Goal: Check status: Check status

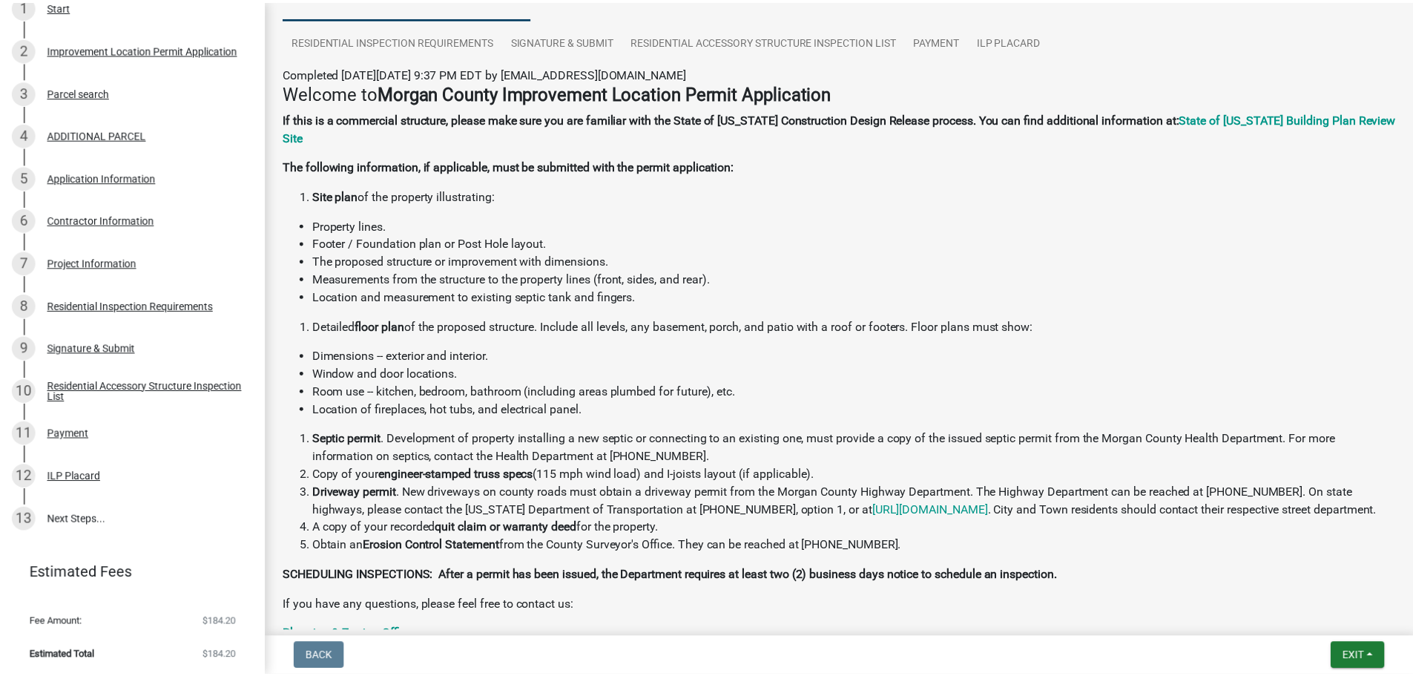
scroll to position [102, 0]
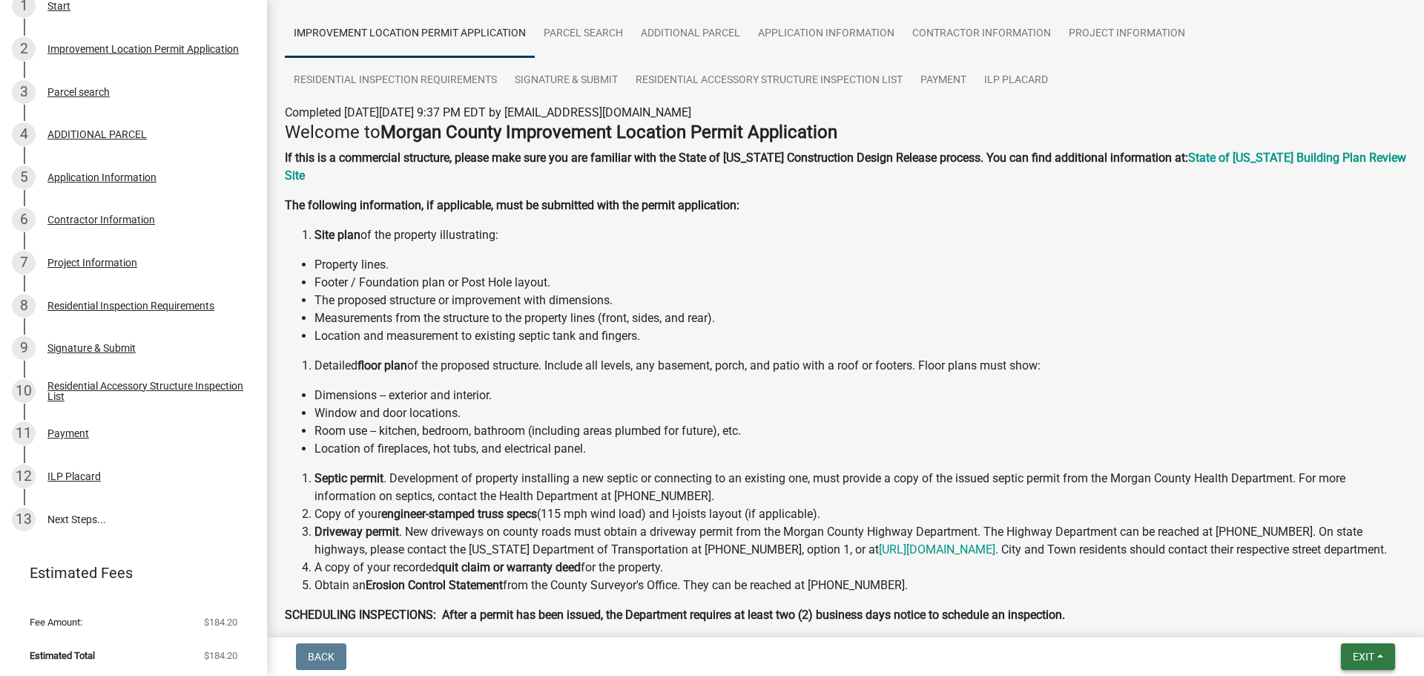
click at [1371, 665] on button "Exit" at bounding box center [1368, 656] width 54 height 27
click at [1353, 614] on button "Save & Exit" at bounding box center [1336, 618] width 119 height 36
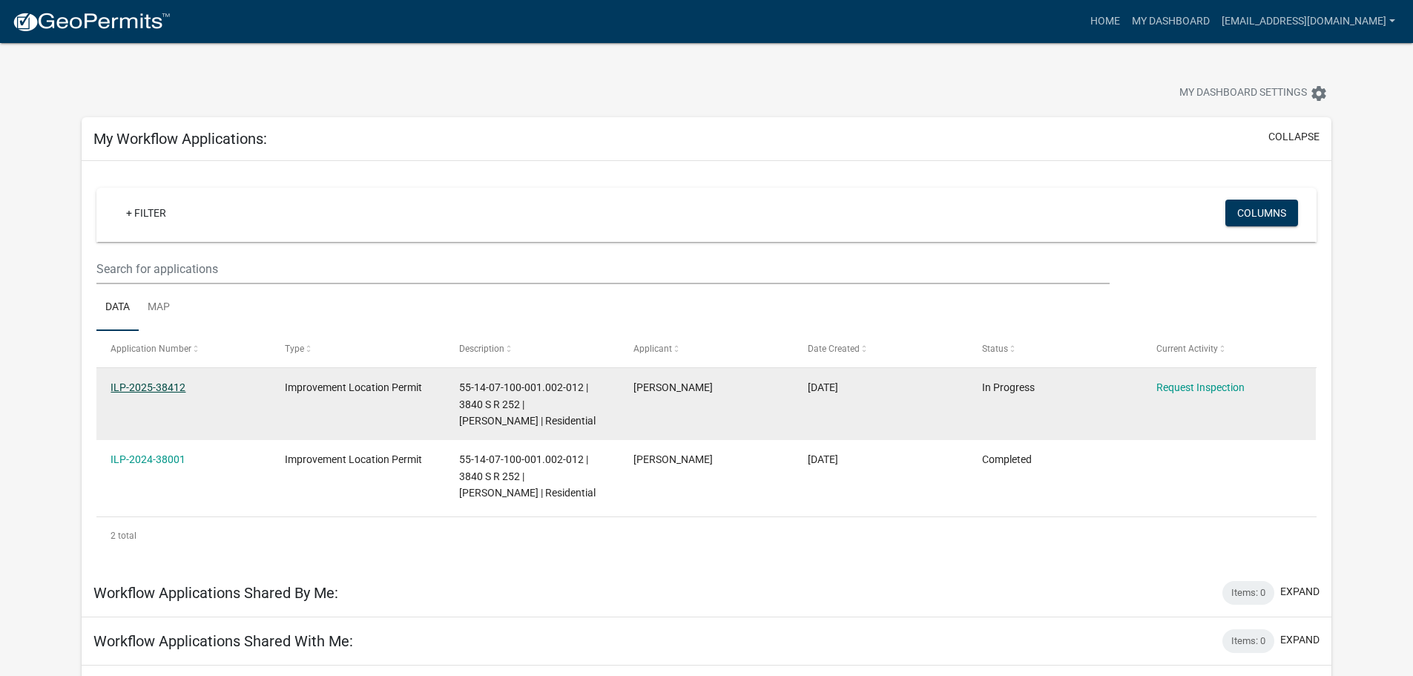
click at [156, 385] on link "ILP-2025-38412" at bounding box center [148, 387] width 75 height 12
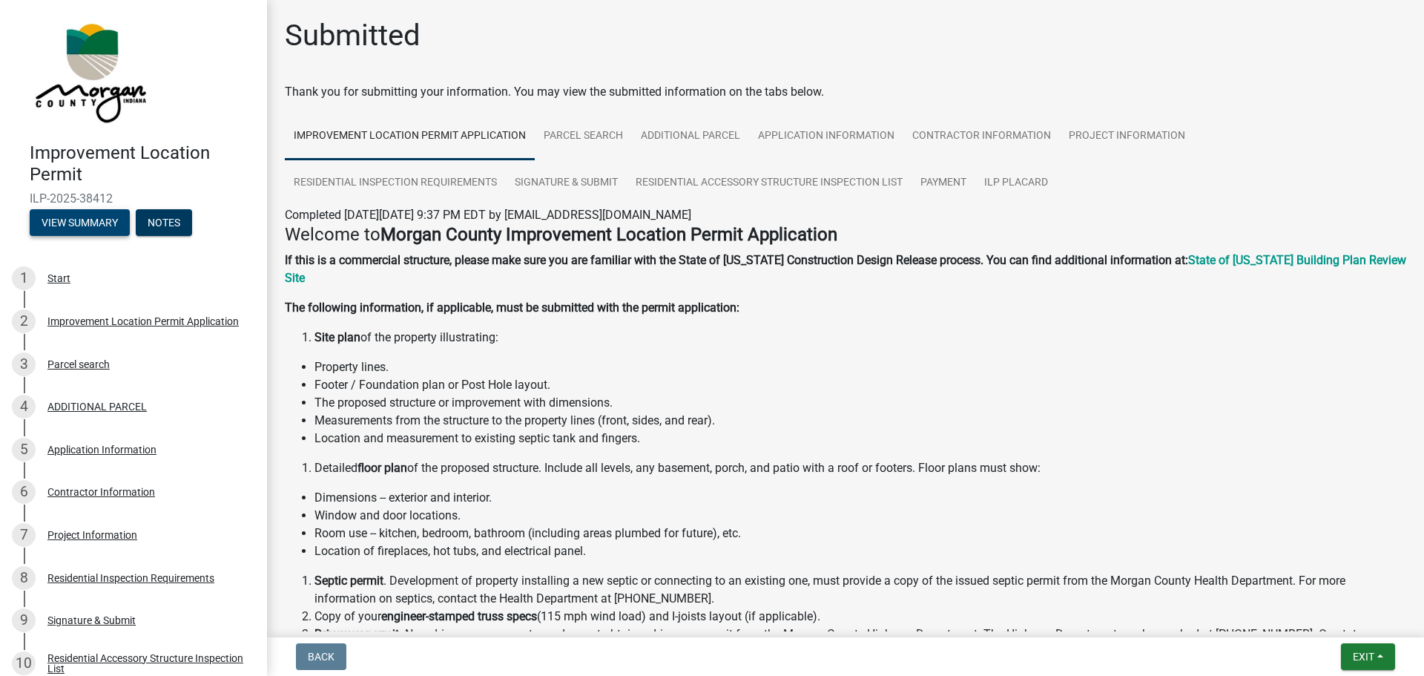
click at [91, 214] on button "View Summary" at bounding box center [80, 222] width 100 height 27
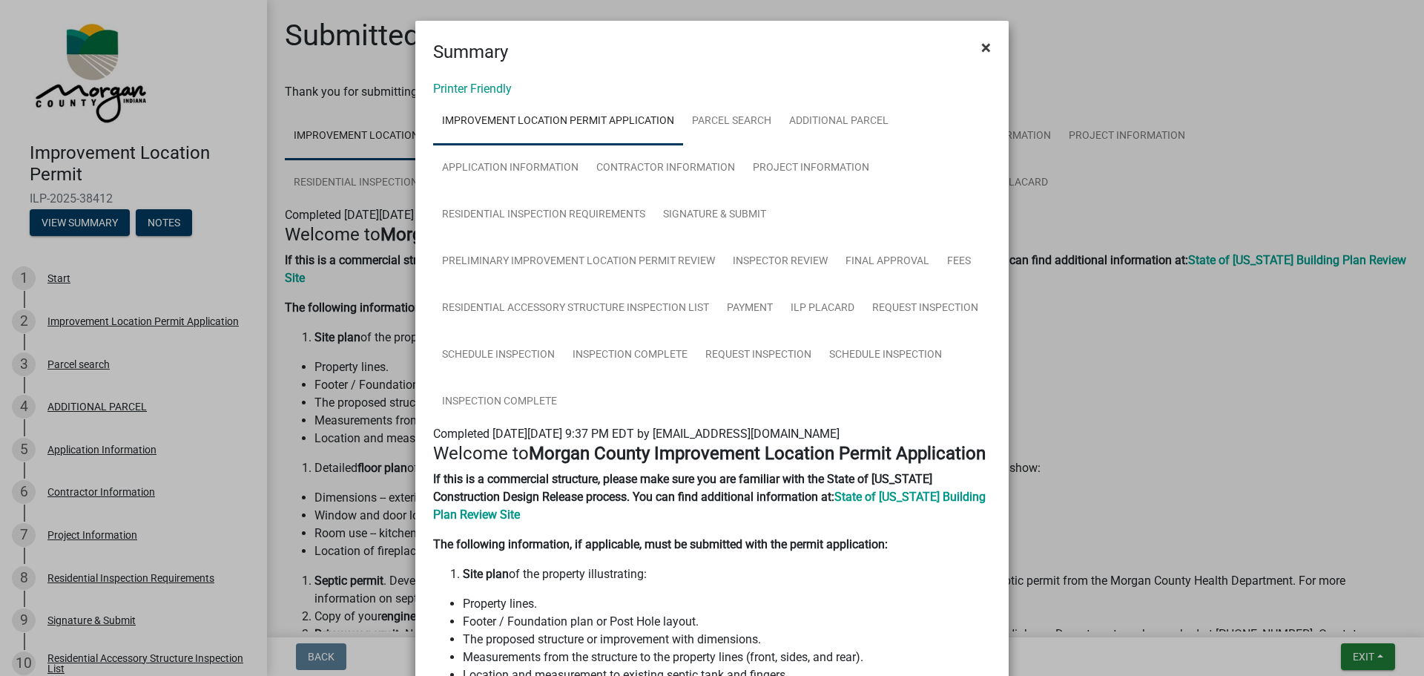
click at [982, 47] on span "×" at bounding box center [987, 47] width 10 height 21
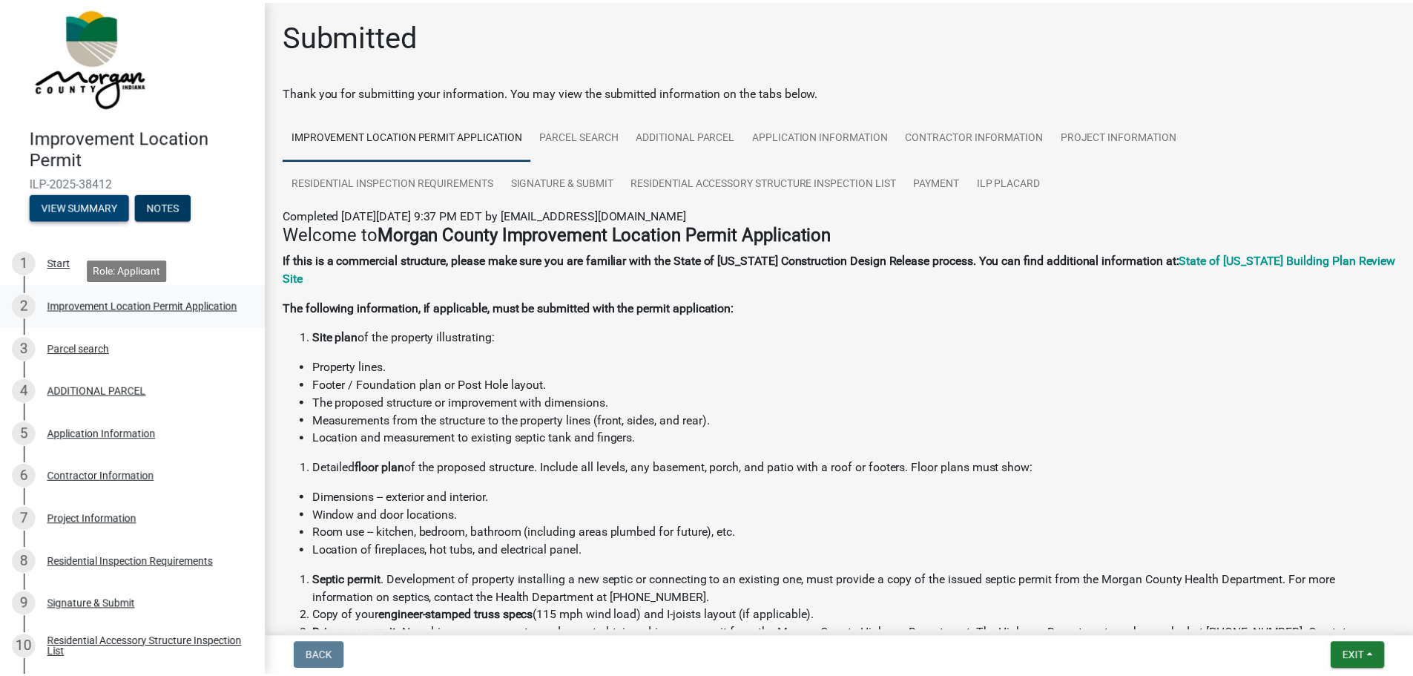
scroll to position [247, 0]
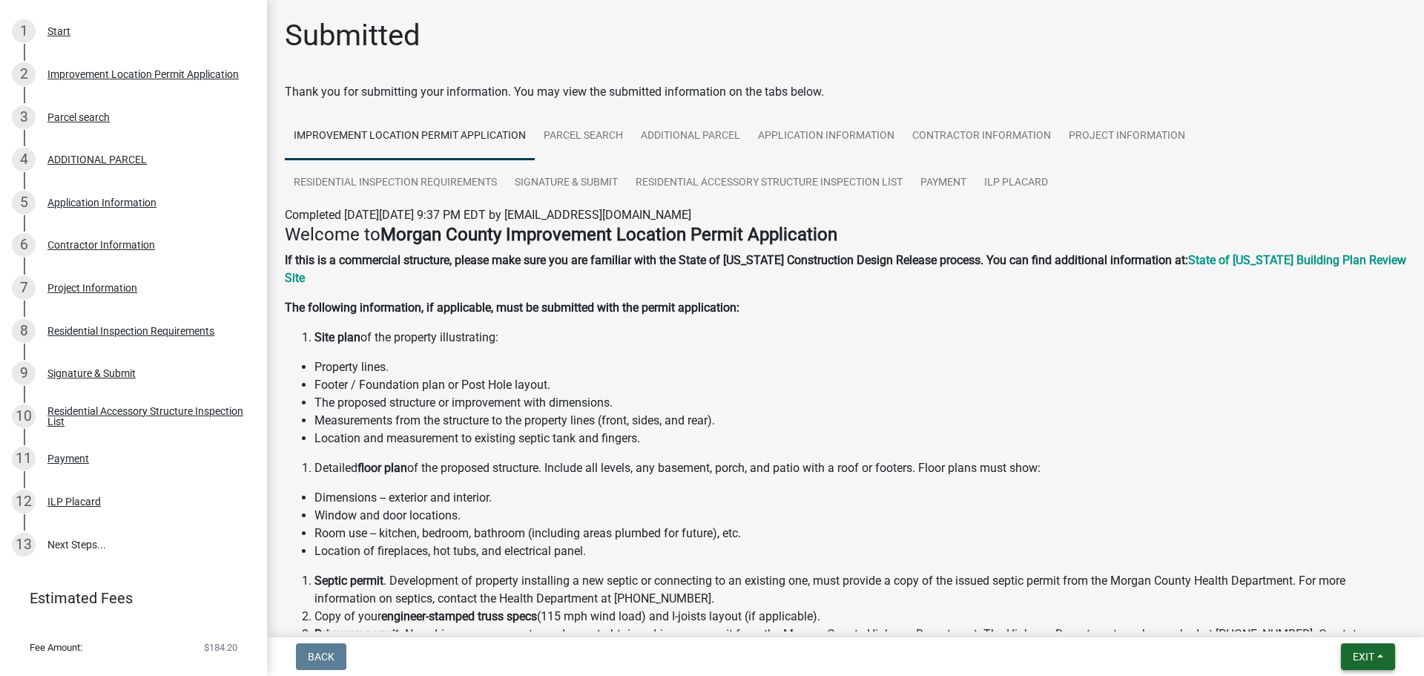
click at [1374, 655] on span "Exit" at bounding box center [1364, 657] width 22 height 12
click at [1332, 619] on button "Save & Exit" at bounding box center [1336, 618] width 119 height 36
